Goal: Transaction & Acquisition: Purchase product/service

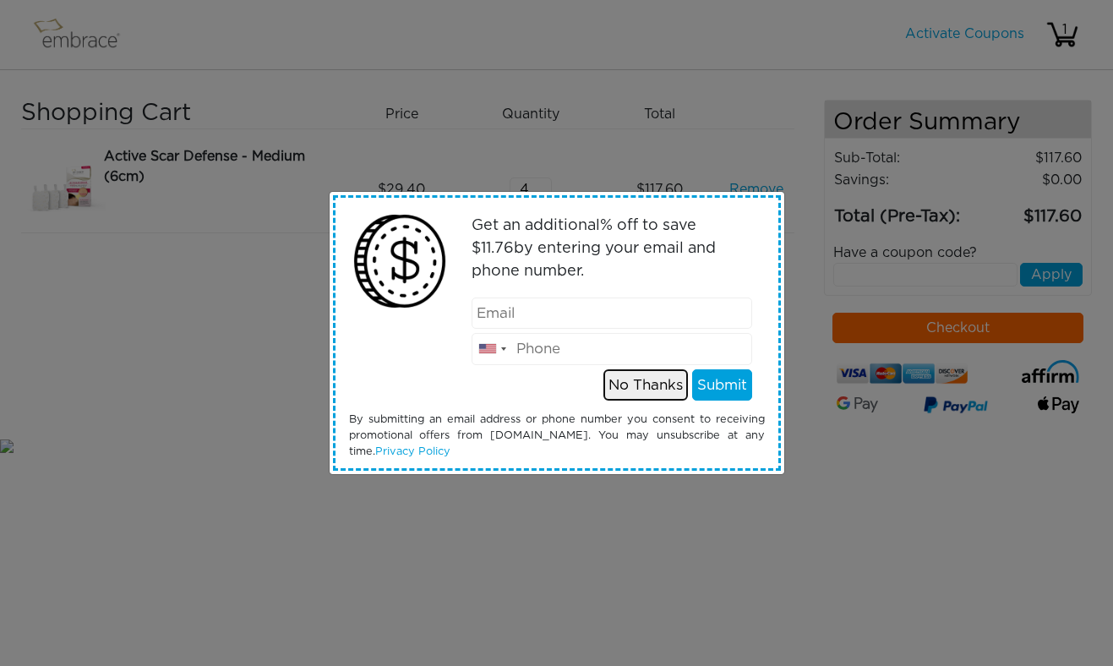
click at [619, 389] on button "No Thanks" at bounding box center [645, 385] width 85 height 32
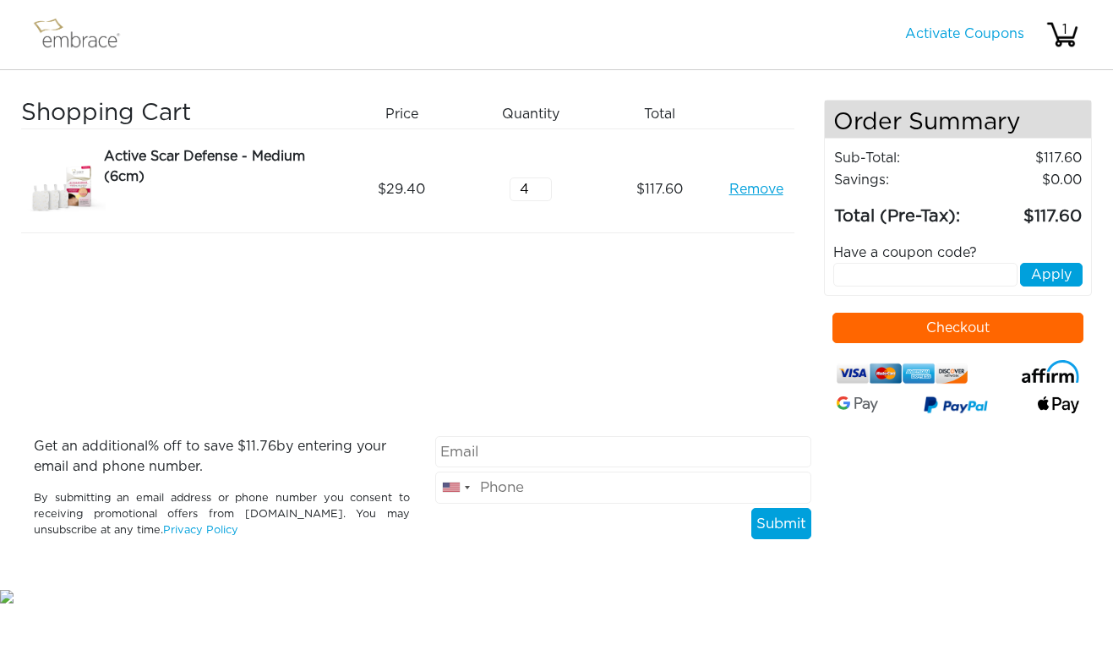
click at [899, 328] on button "Checkout" at bounding box center [957, 328] width 251 height 30
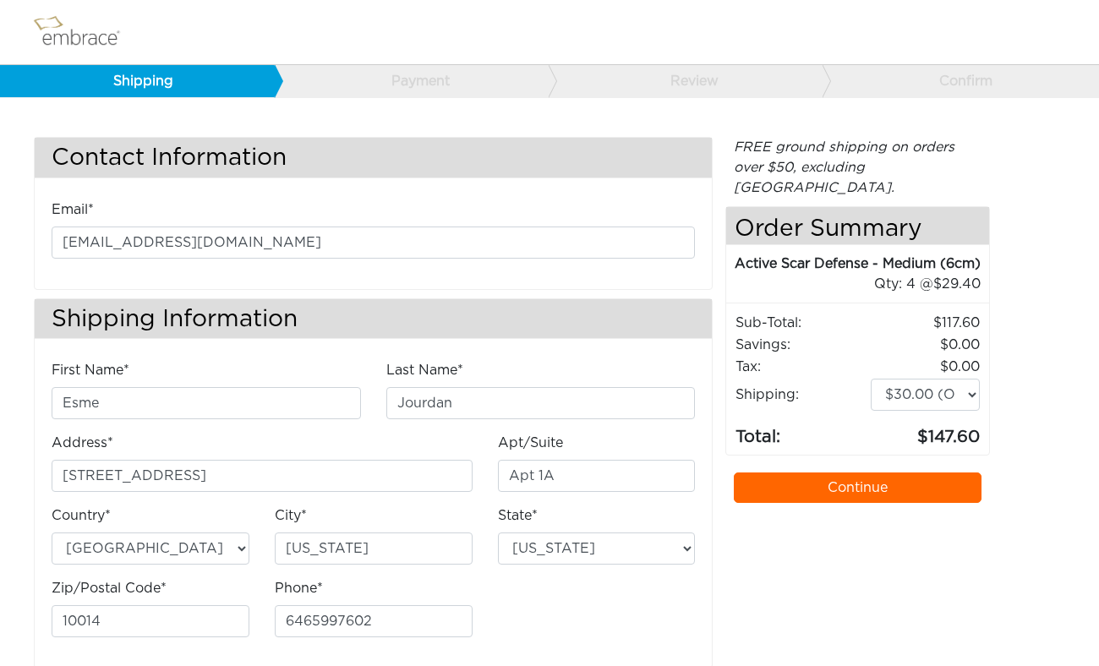
select select "4"
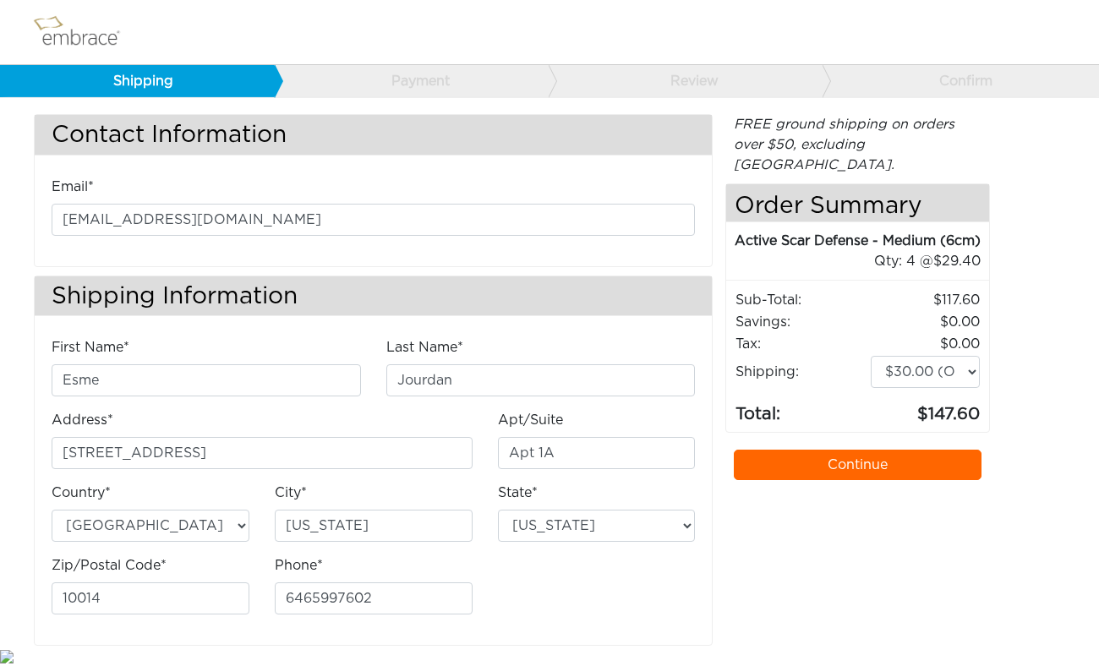
scroll to position [25, 0]
click at [498, 510] on select "[US_STATE] [US_STATE] [US_STATE] [US_STATE] [US_STATE] [US_STATE] [US_STATE] [U…" at bounding box center [597, 526] width 198 height 32
select select "NY"
click option "[US_STATE]" at bounding box center [0, 0] width 0 height 0
click at [628, 605] on div "First Name* Esme Last Name* [GEOGRAPHIC_DATA] Address* [STREET_ADDRESS] Apt/Sui…" at bounding box center [373, 482] width 668 height 291
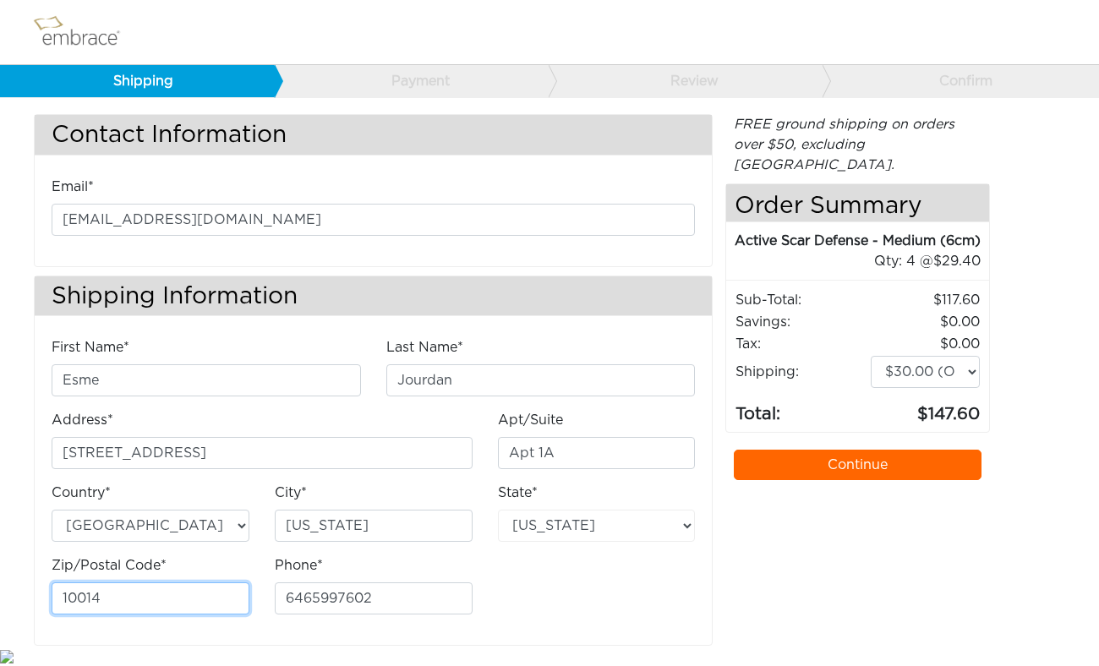
click at [130, 599] on input "10014" at bounding box center [151, 598] width 198 height 32
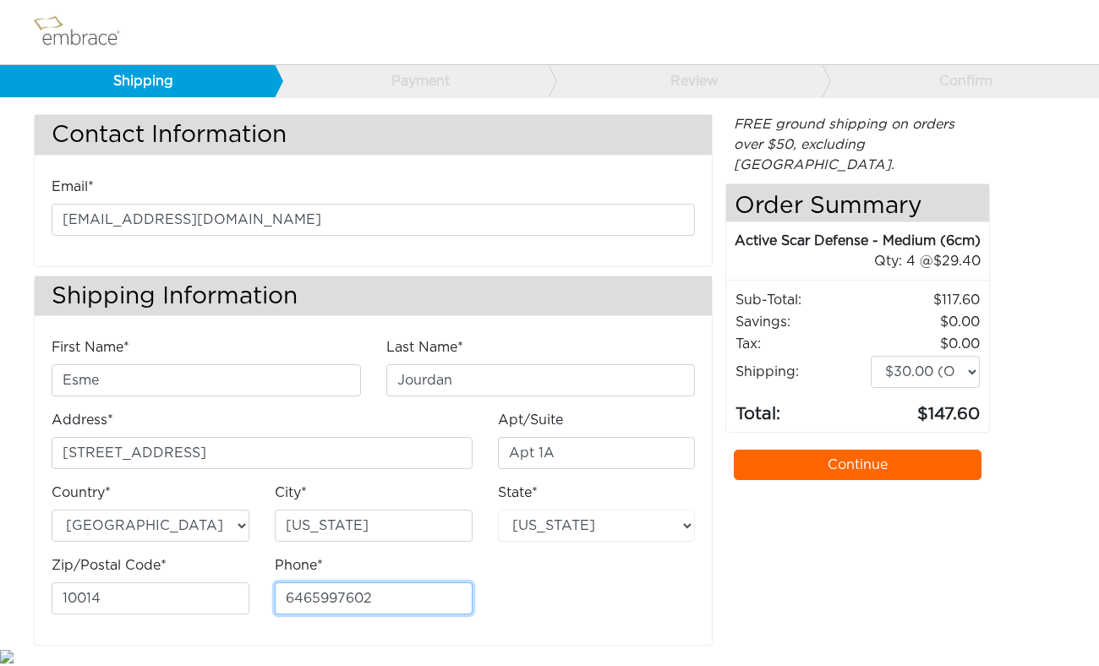
click at [291, 595] on input "6465997602" at bounding box center [374, 598] width 198 height 32
click at [566, 597] on div "First Name* Esme Last Name* Jourdan Address* 52 Grove Street Apt/Suite Apt 1A" at bounding box center [373, 482] width 668 height 291
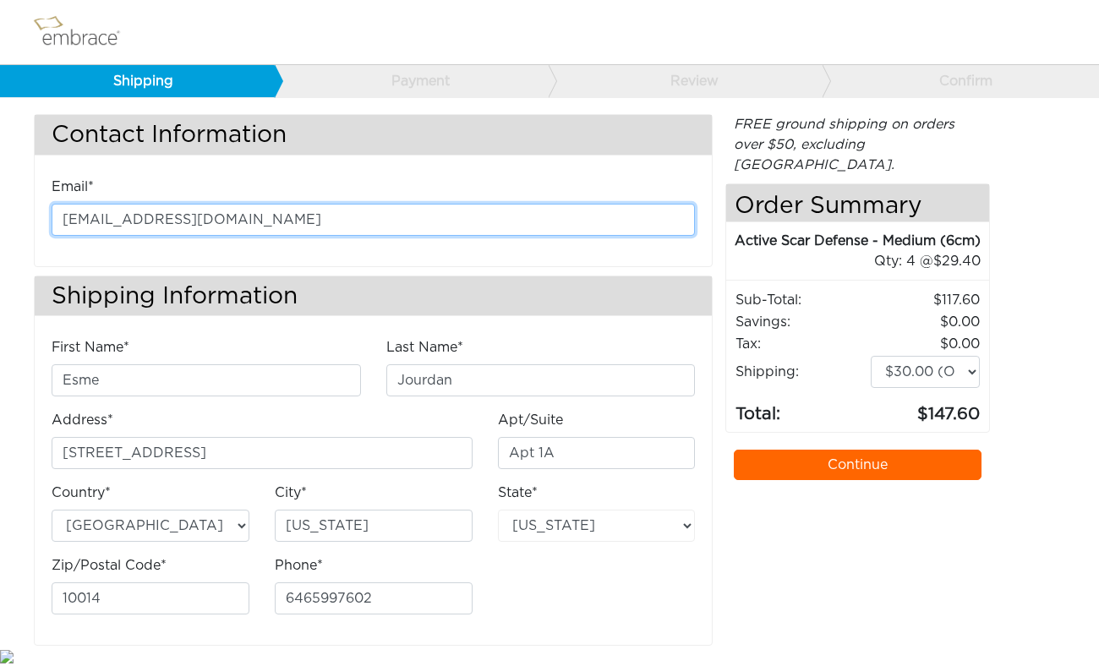
click at [82, 220] on input "abdulla.g@gmail.com" at bounding box center [373, 220] width 643 height 32
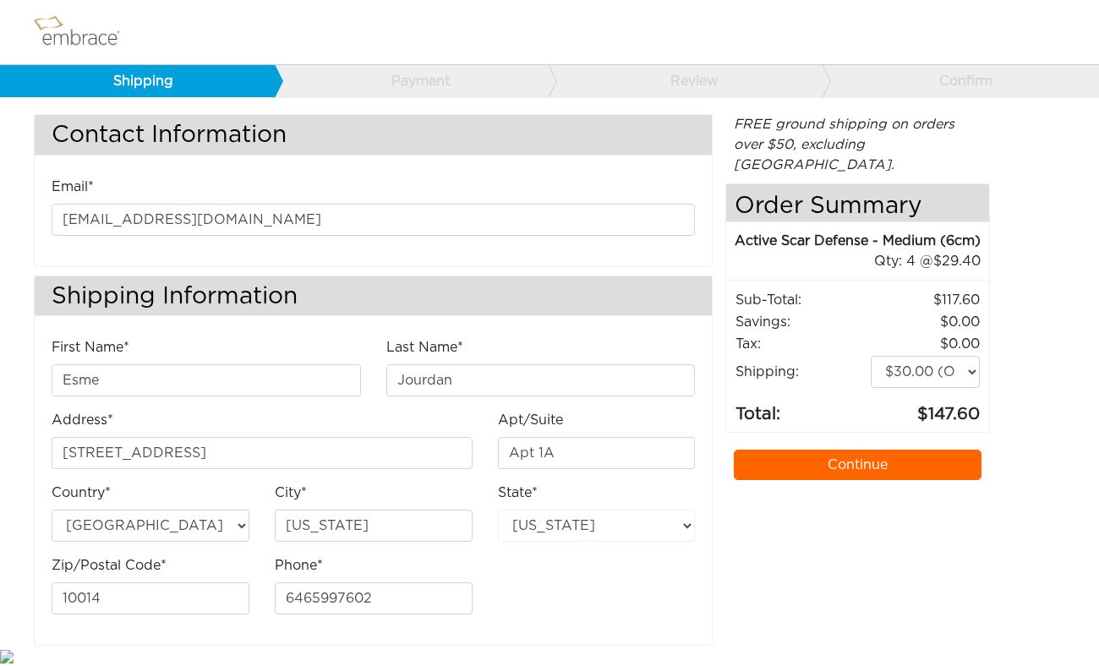
click at [24, 226] on div "Contact Information Email* abdulla.g@gmail.com Shipping Information First Name*…" at bounding box center [373, 380] width 704 height 532
click at [870, 356] on select "$0.00 (Ground) $15.00 (Express Saver) $20.00 (Two Day) $30.00 (Overnight)" at bounding box center [924, 372] width 109 height 32
click option "$30.00 (Overnight)" at bounding box center [0, 0] width 0 height 0
click at [829, 536] on div "FREE ground shipping on orders over $50, excluding Australia. Any applicable im…" at bounding box center [857, 380] width 264 height 532
click at [736, 579] on div "FREE ground shipping on orders over $50, excluding Australia. Any applicable im…" at bounding box center [857, 380] width 264 height 532
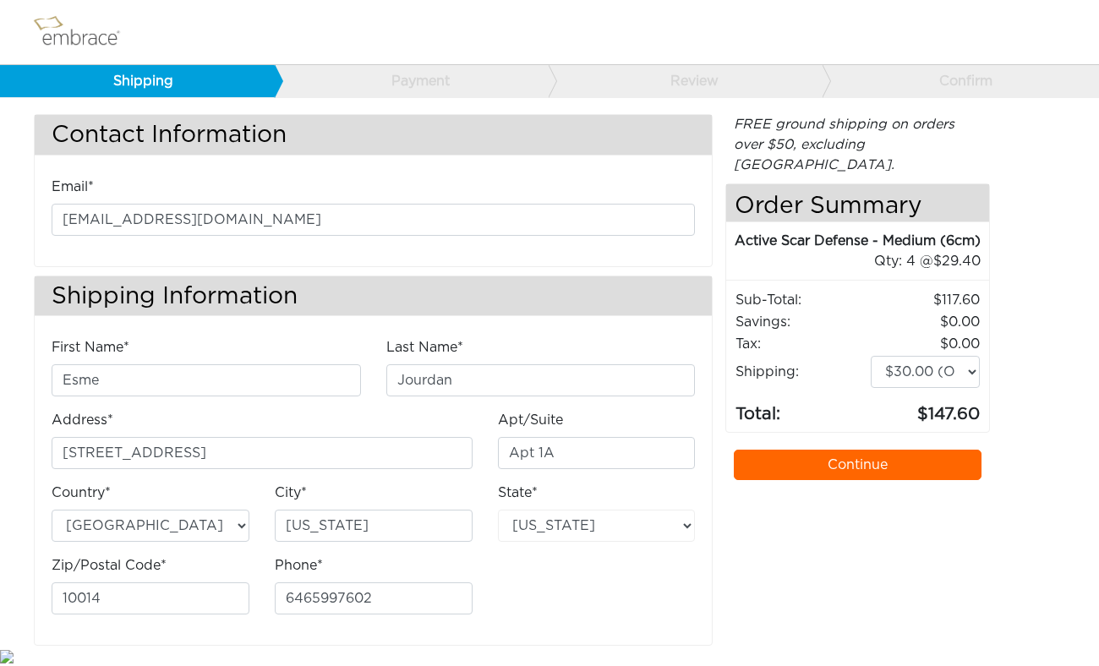
click at [808, 464] on link "Continue" at bounding box center [857, 465] width 248 height 30
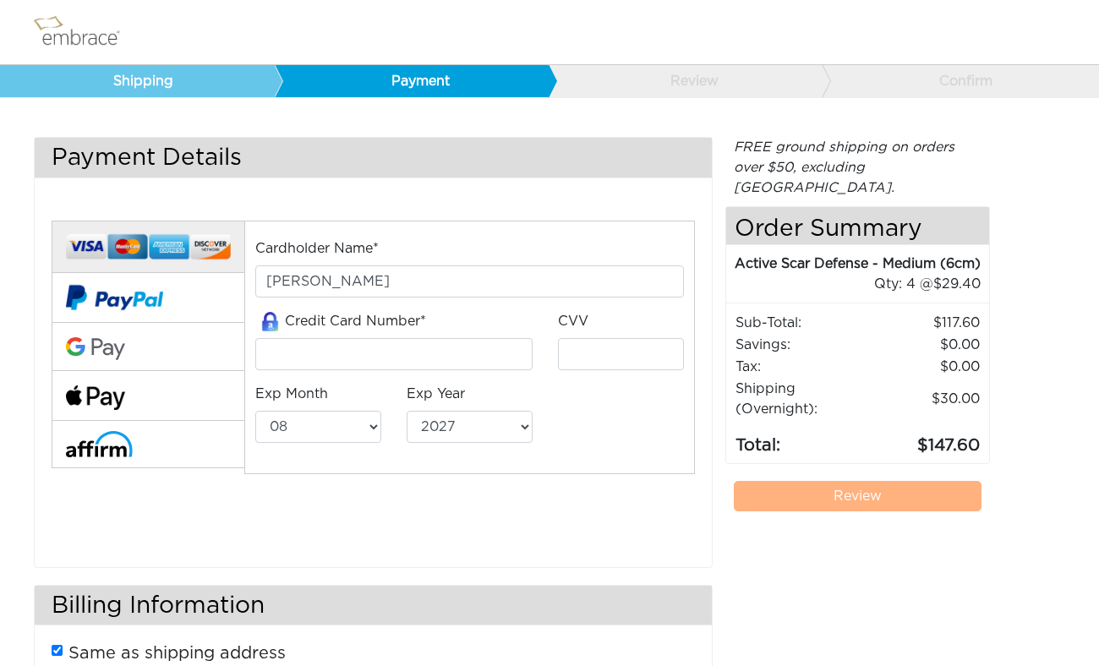
select select "8"
select select "2027"
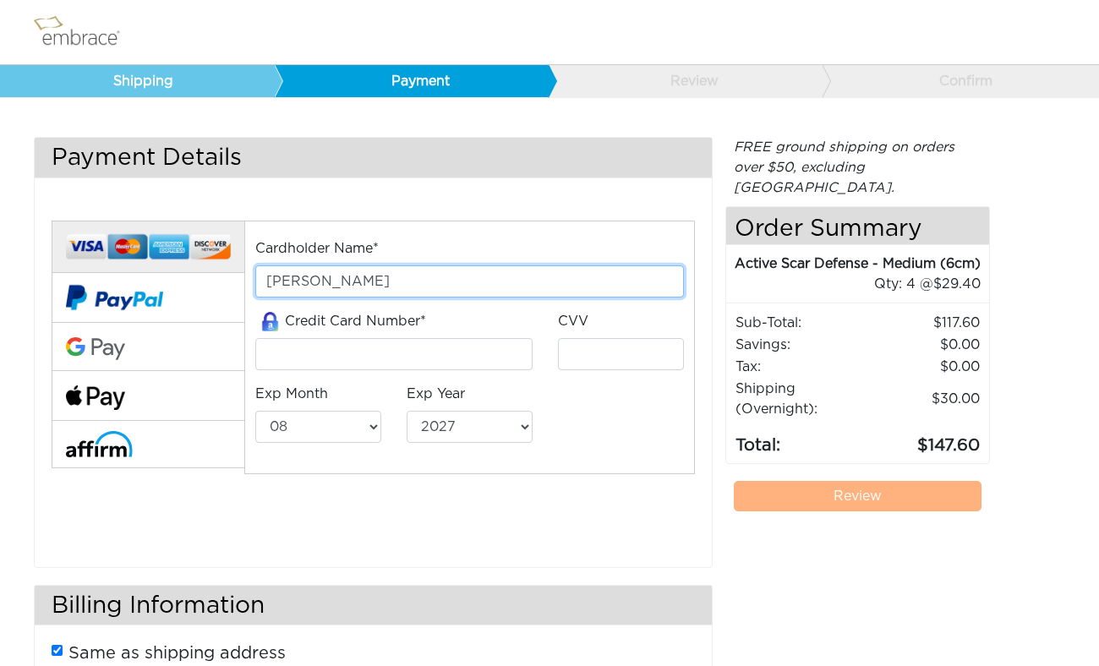
click at [404, 281] on input "Esme Jourdan" at bounding box center [469, 281] width 428 height 32
type input "ABDULLA ALGHANIM"
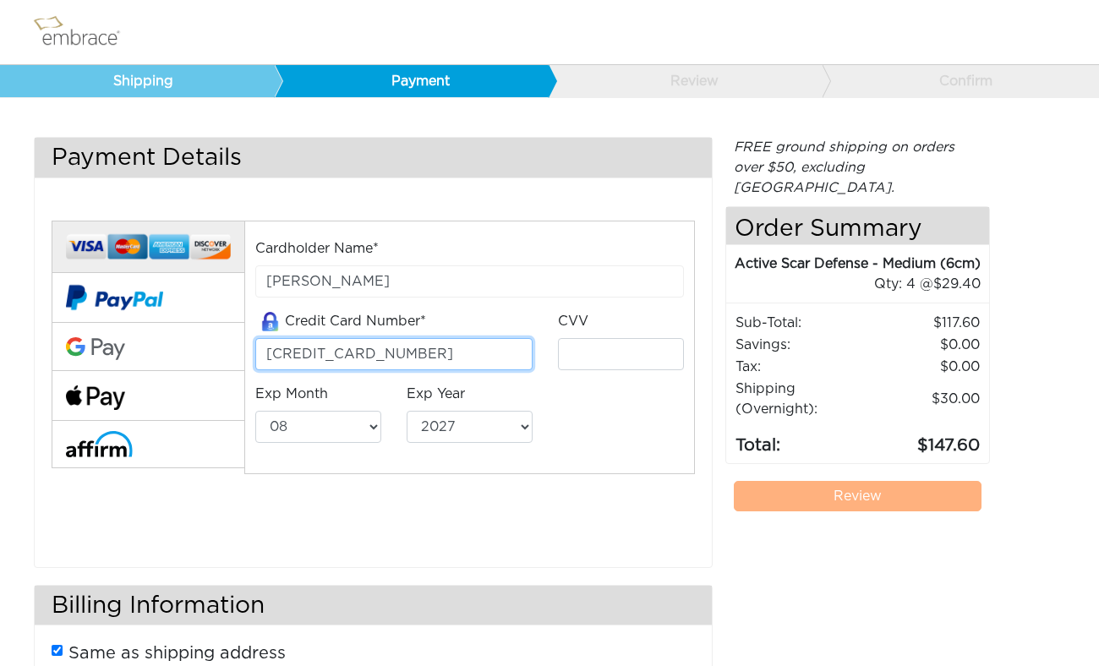
type input "4523398012349567"
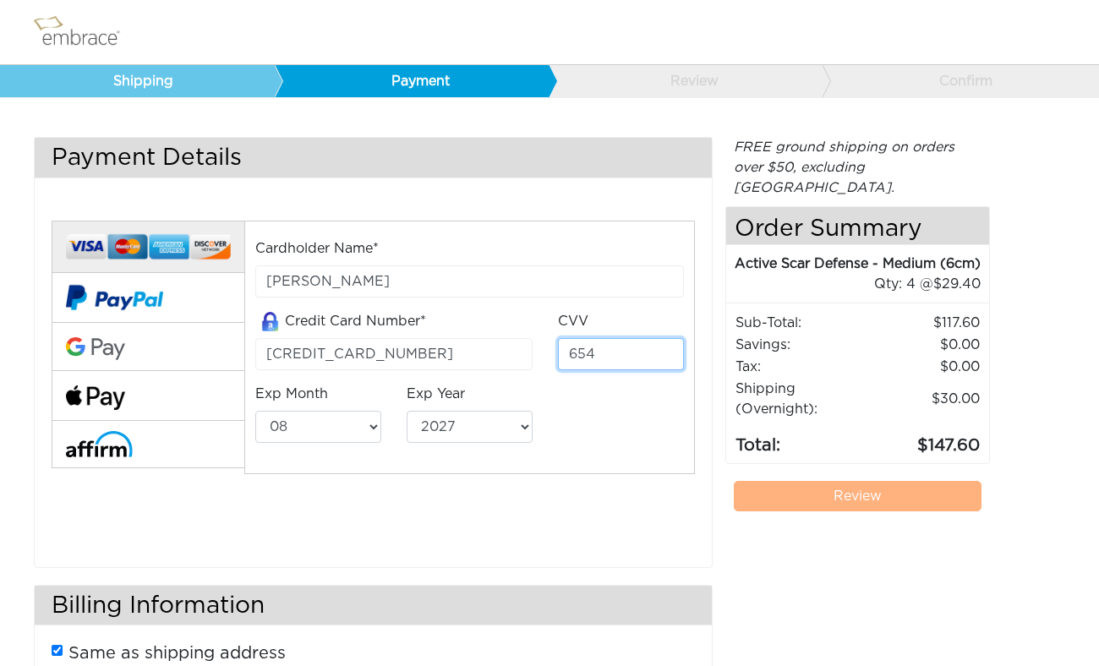
type input "654"
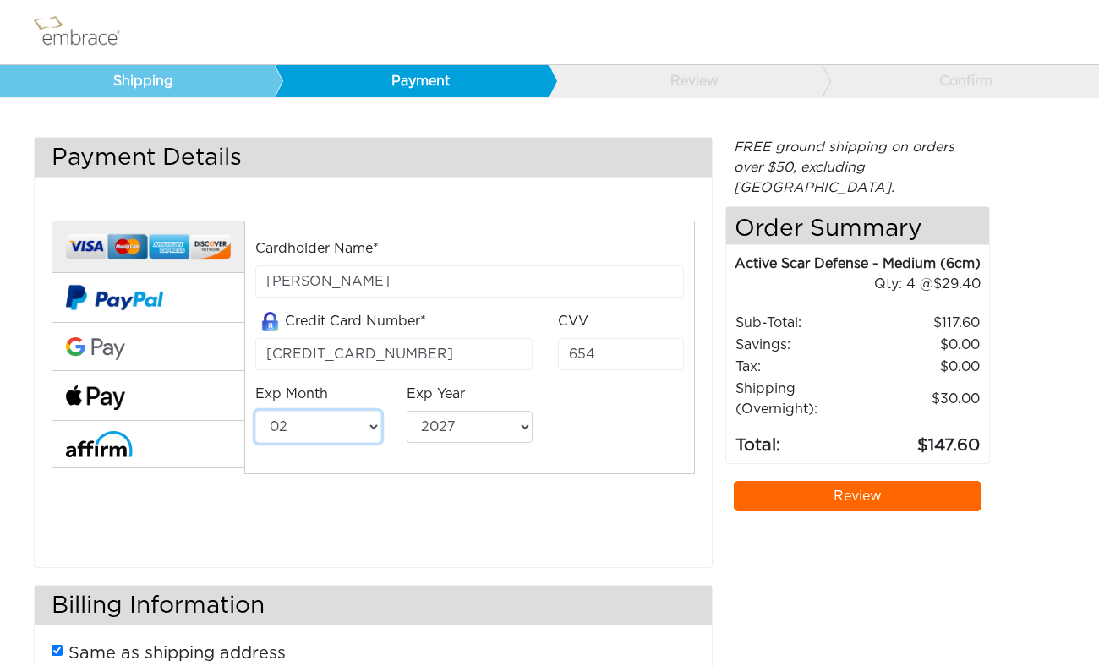
select select "1"
select select "2029"
click at [568, 490] on div "Cardholder Name* ABDULLA ALGHANIM Credit Card Number* 4523398012349567 CVV 654 …" at bounding box center [373, 370] width 668 height 342
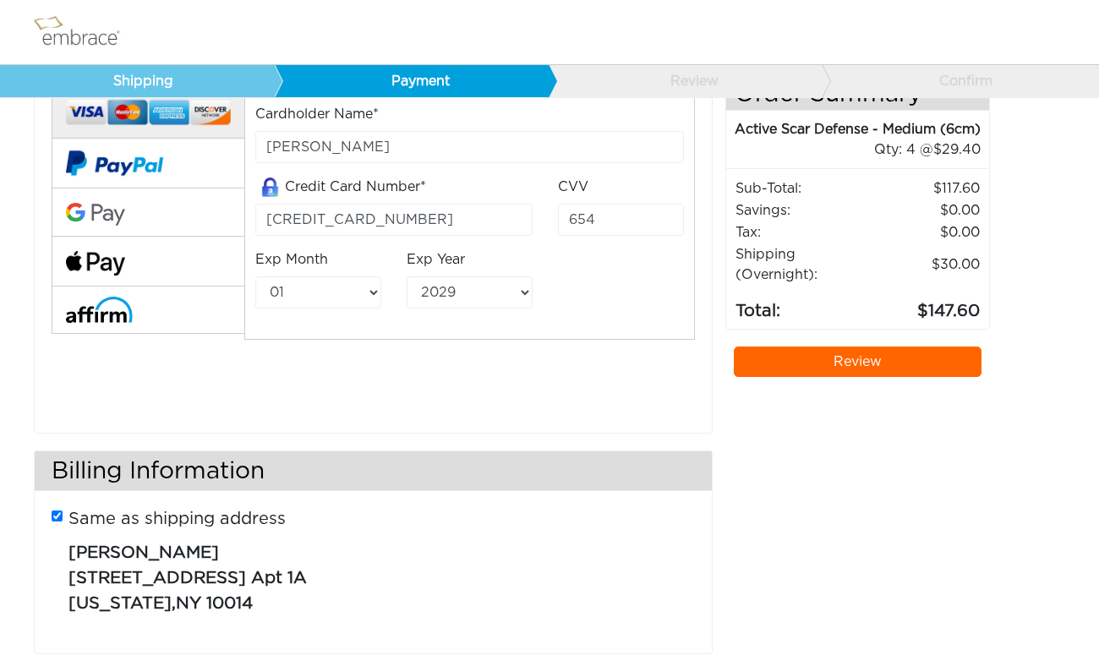
click at [568, 490] on h3 "Billing Information" at bounding box center [373, 471] width 677 height 40
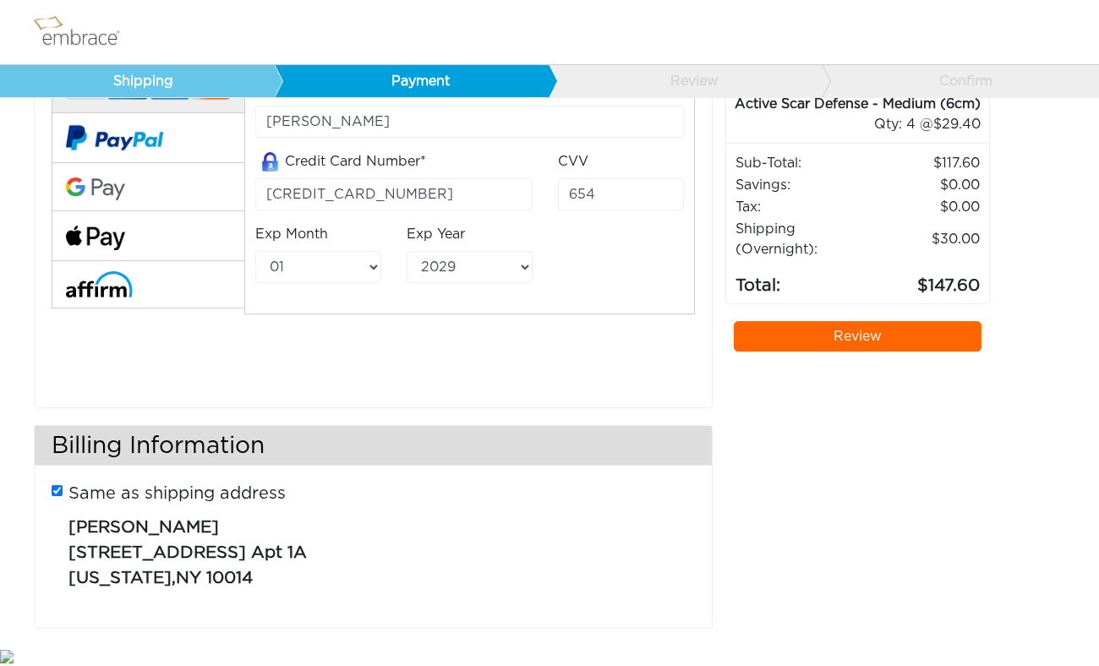
click at [816, 331] on link "Review" at bounding box center [857, 336] width 248 height 30
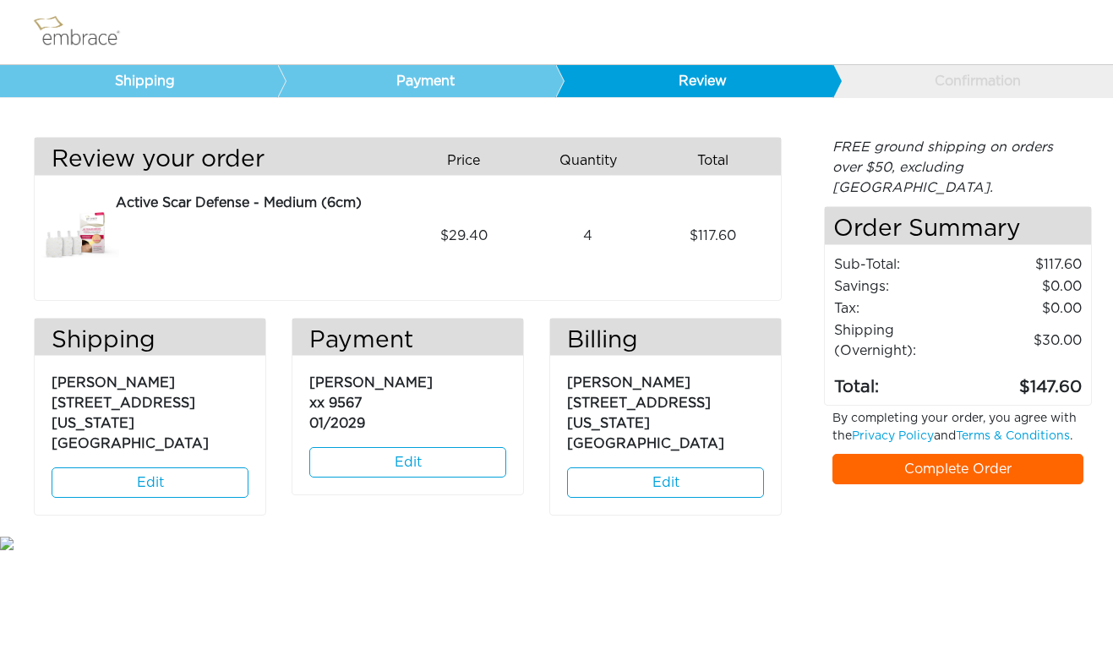
click at [945, 454] on link "Complete Order" at bounding box center [957, 469] width 251 height 30
